Goal: Find specific page/section: Find specific page/section

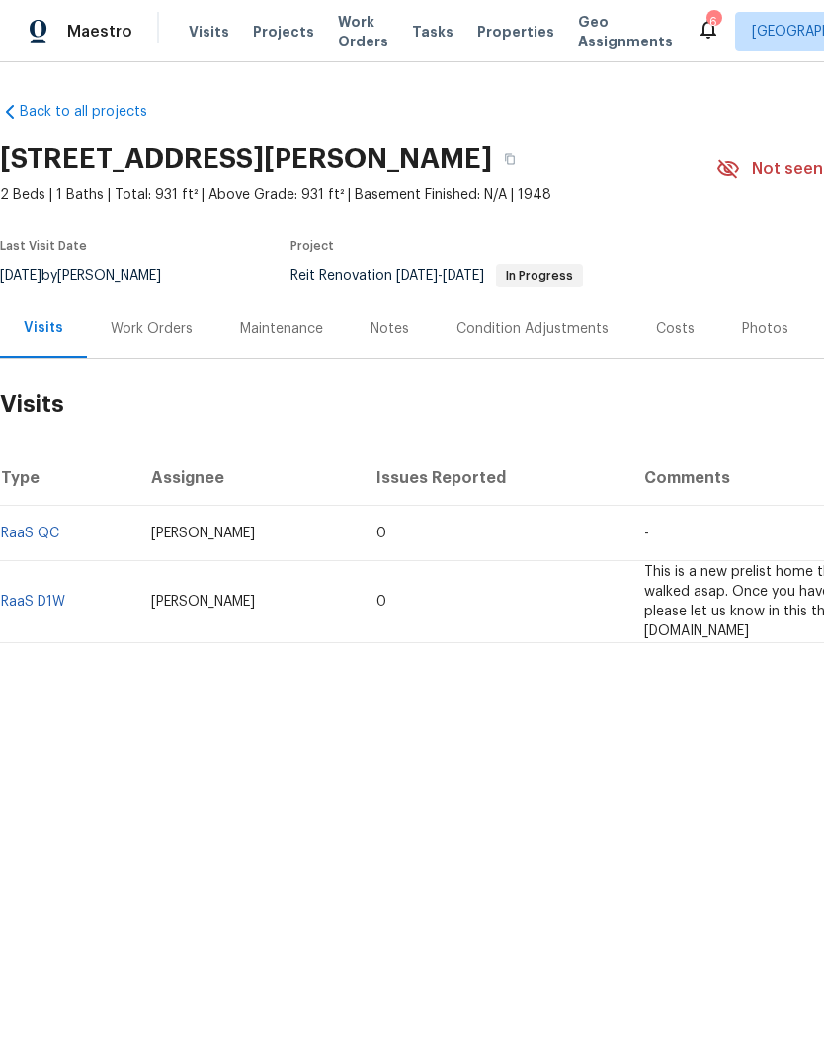
click at [504, 41] on span "Properties" at bounding box center [515, 32] width 77 height 20
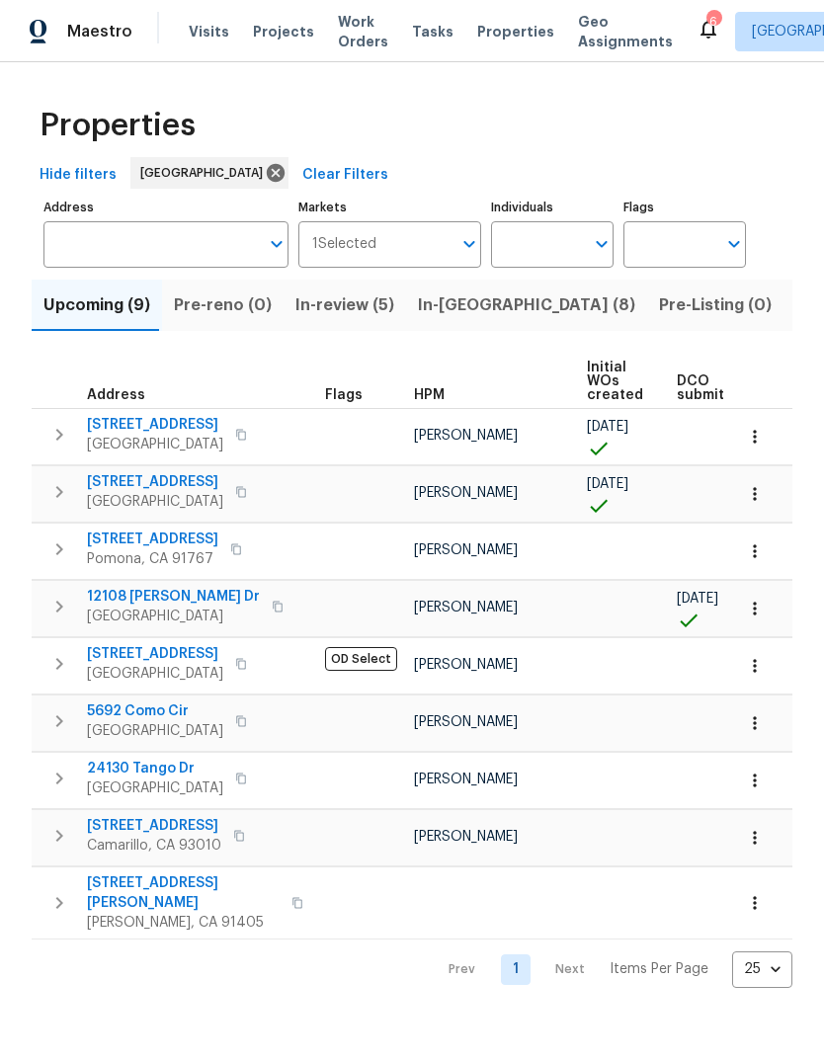
click at [458, 319] on span "In-[GEOGRAPHIC_DATA] (8)" at bounding box center [526, 305] width 217 height 28
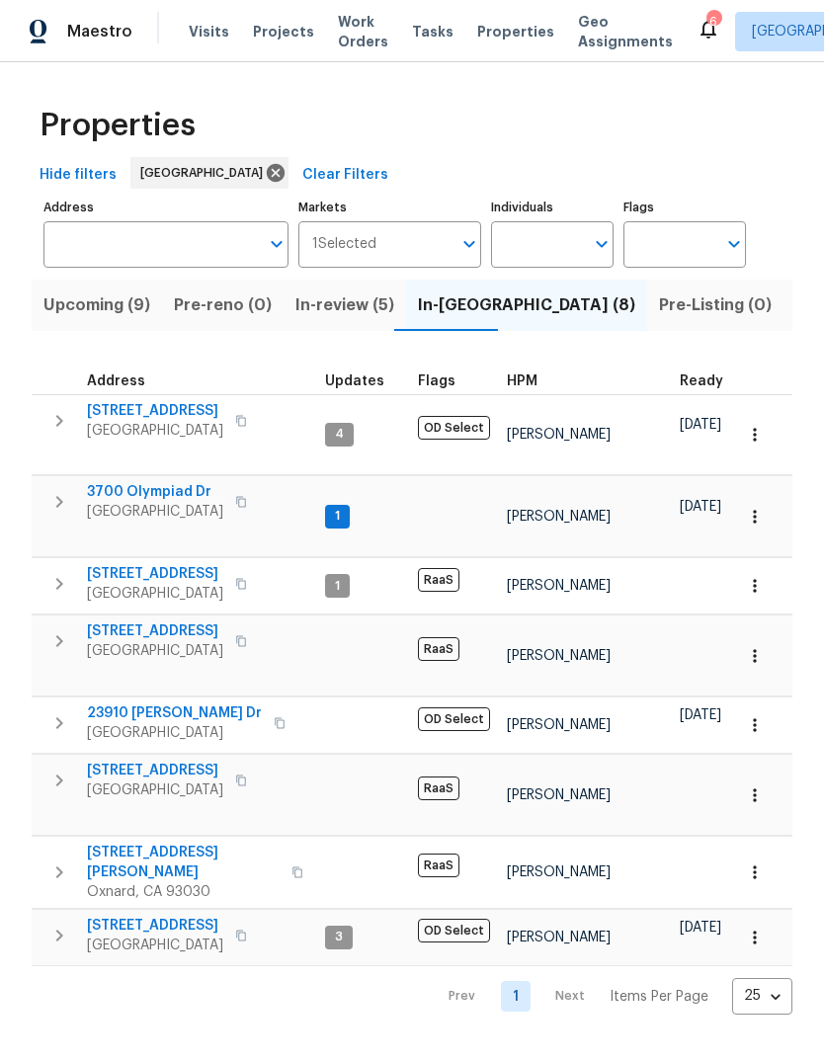
scroll to position [0, -1]
